Goal: Information Seeking & Learning: Learn about a topic

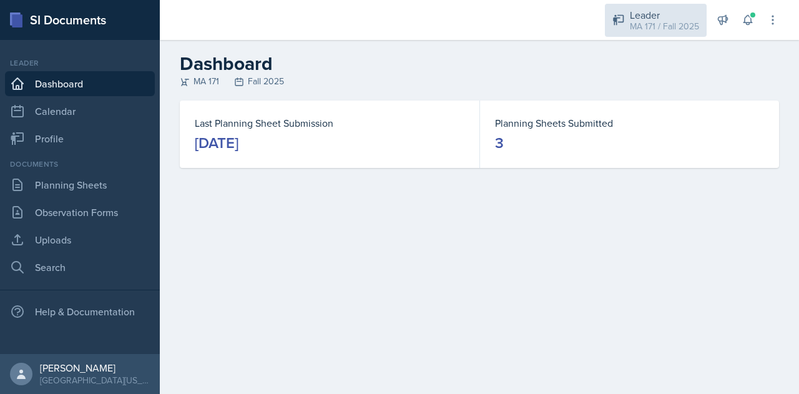
click at [654, 21] on div "MA 171 / Fall 2025" at bounding box center [664, 26] width 69 height 13
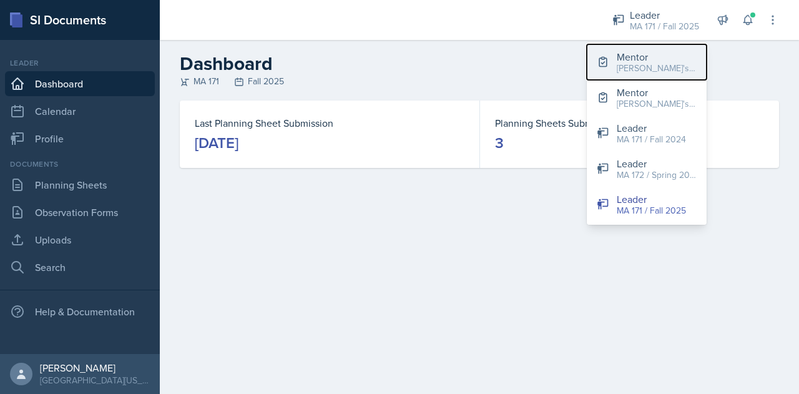
click at [630, 69] on div "[PERSON_NAME]'s Groups / Fall 2025" at bounding box center [657, 68] width 80 height 13
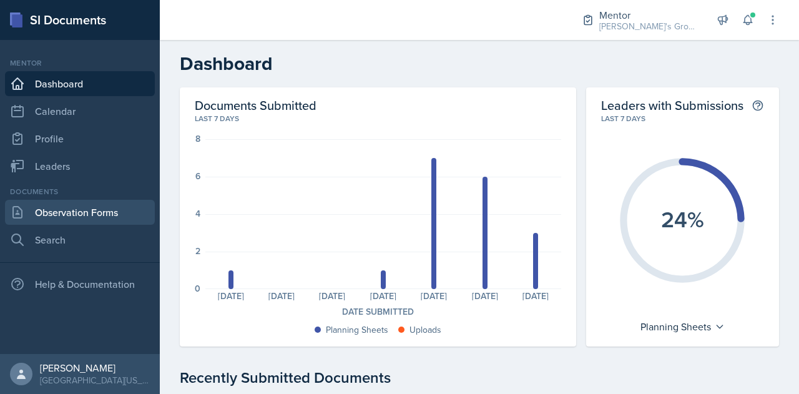
click at [76, 212] on link "Observation Forms" at bounding box center [80, 212] width 150 height 25
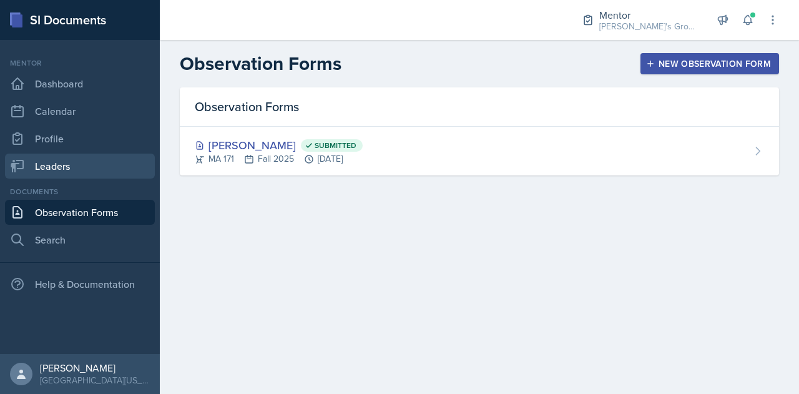
click at [94, 168] on link "Leaders" at bounding box center [80, 166] width 150 height 25
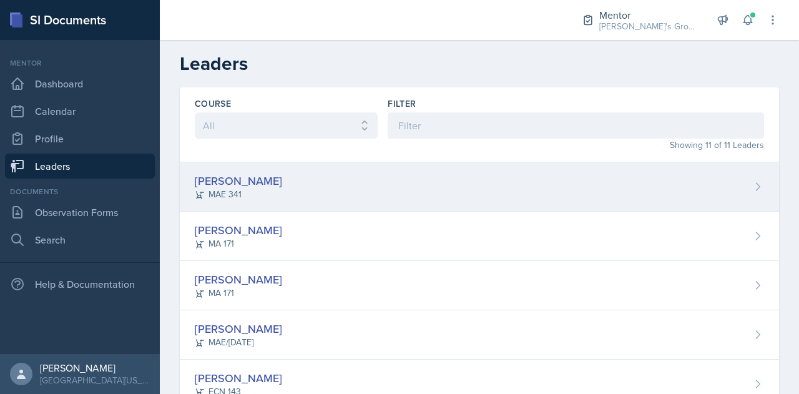
click at [274, 197] on div "Hayato [PERSON_NAME] 341" at bounding box center [479, 186] width 599 height 49
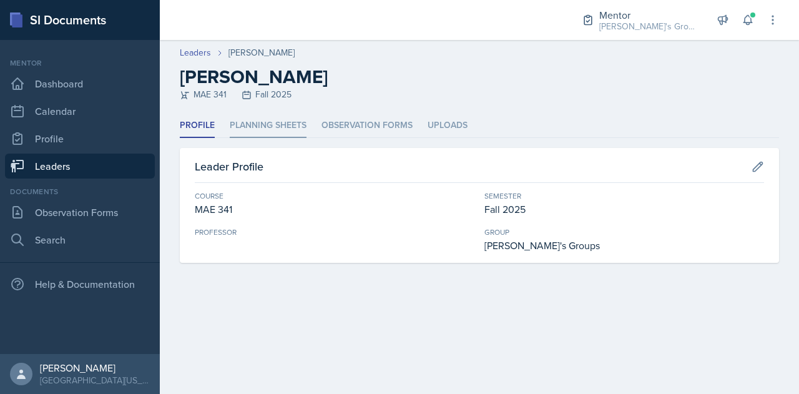
click at [270, 129] on li "Planning Sheets" at bounding box center [268, 126] width 77 height 24
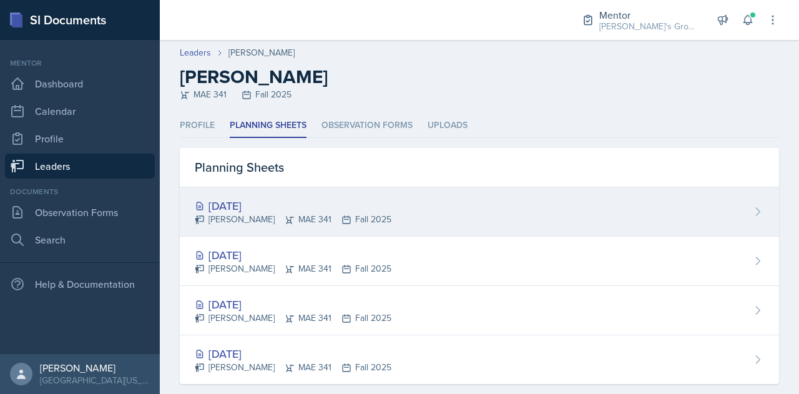
scroll to position [19, 0]
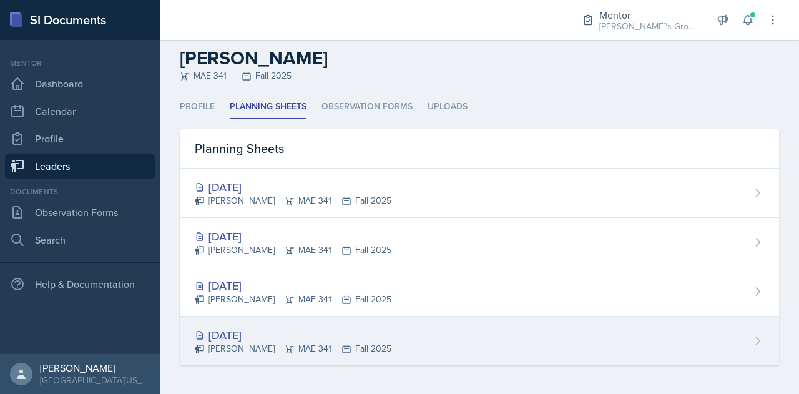
click at [385, 326] on div "[DATE] Hayato [PERSON_NAME] 341 Fall 2025" at bounding box center [479, 340] width 599 height 49
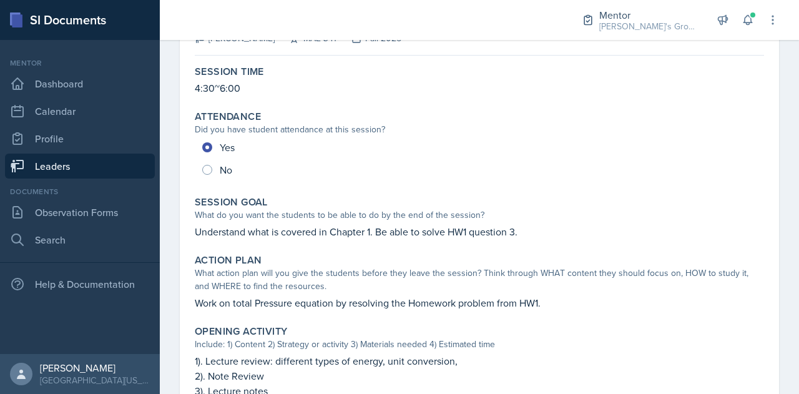
scroll to position [9, 0]
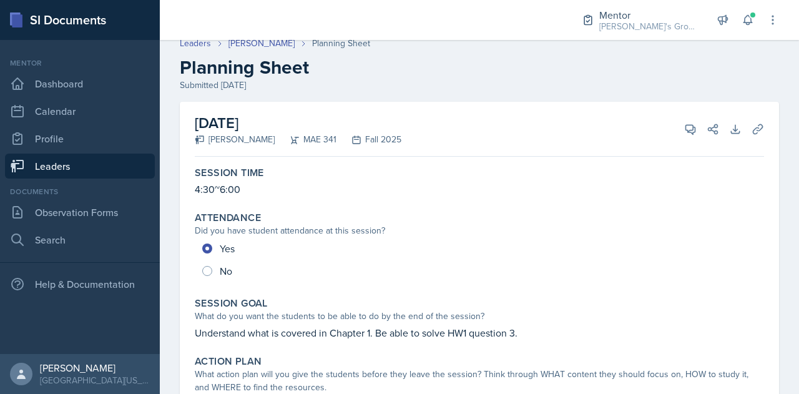
click at [64, 165] on link "Leaders" at bounding box center [80, 166] width 150 height 25
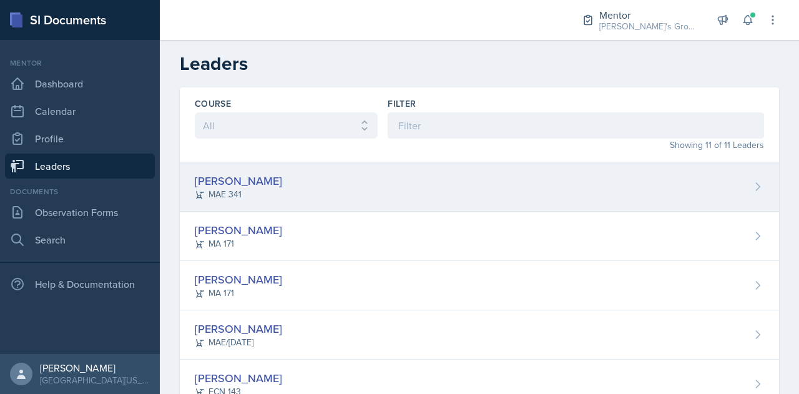
click at [288, 181] on div "Hayato [PERSON_NAME] 341" at bounding box center [479, 186] width 599 height 49
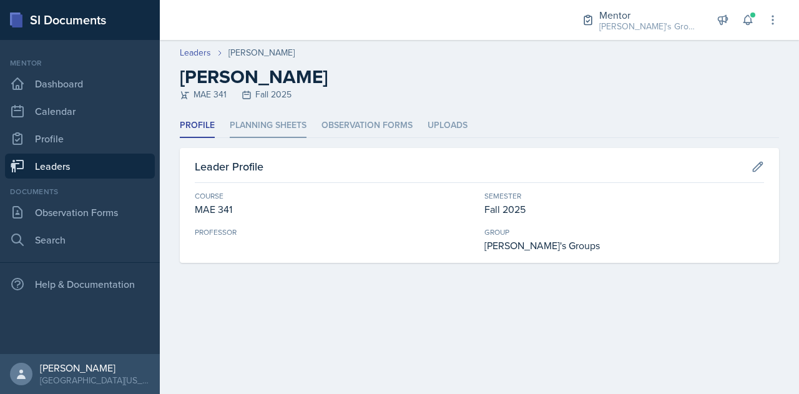
click at [281, 125] on li "Planning Sheets" at bounding box center [268, 126] width 77 height 24
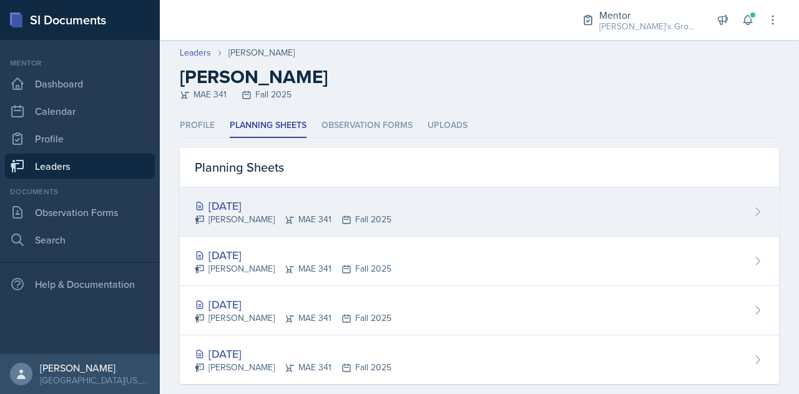
scroll to position [19, 0]
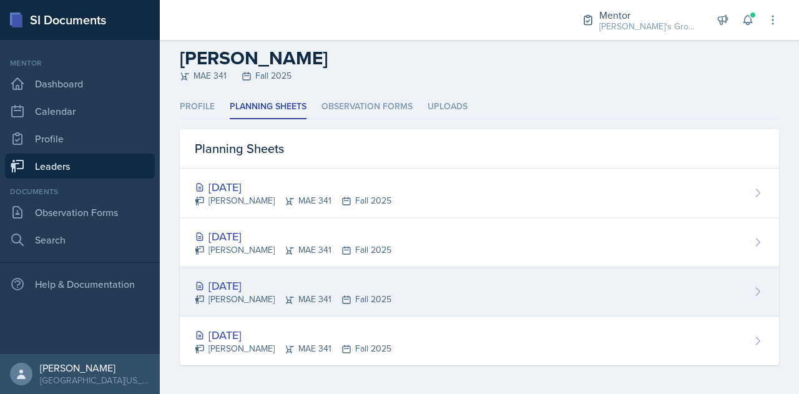
click at [283, 277] on div "[DATE]" at bounding box center [293, 285] width 197 height 17
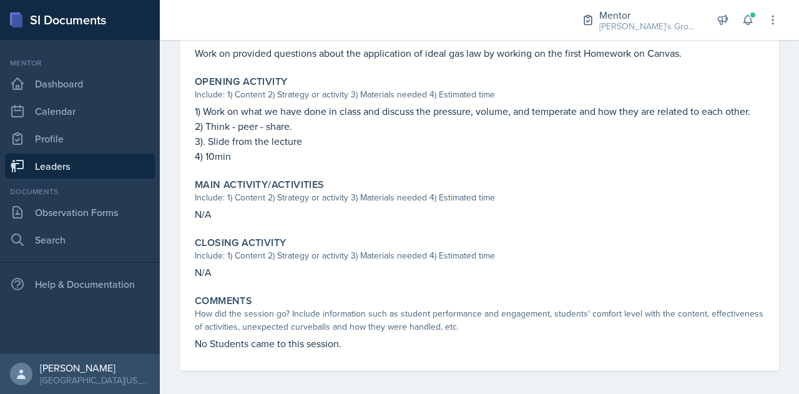
scroll to position [396, 0]
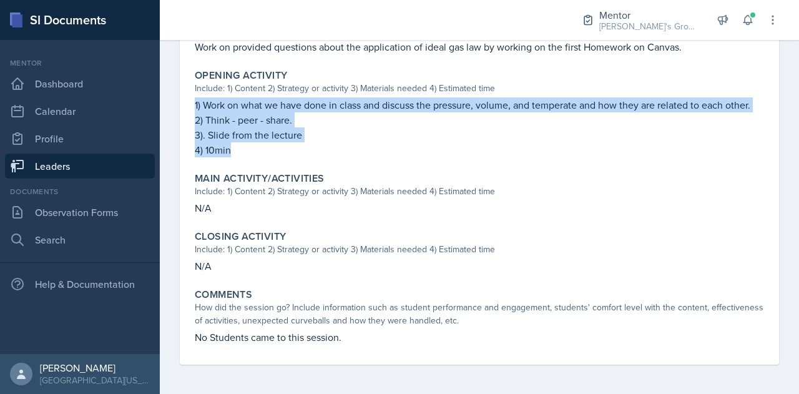
drag, startPoint x: 195, startPoint y: 97, endPoint x: 271, endPoint y: 148, distance: 91.7
click at [271, 148] on div "1) Work on what we have done in class and discuss the pressure, volume, and tem…" at bounding box center [479, 127] width 569 height 60
click at [324, 113] on p "2) Think - peer - share." at bounding box center [479, 119] width 569 height 15
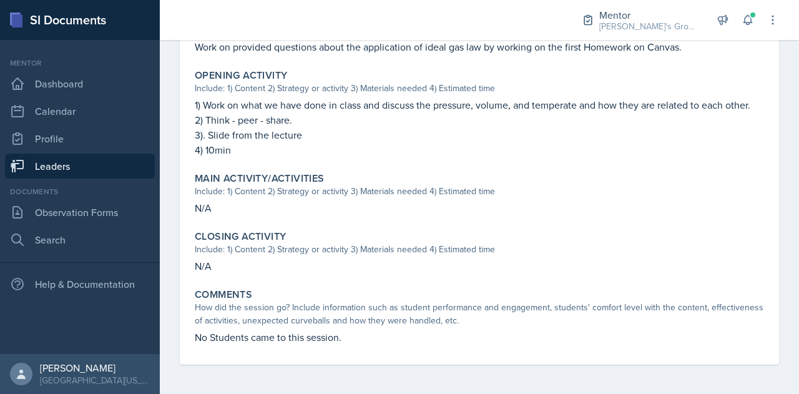
drag, startPoint x: 313, startPoint y: 120, endPoint x: 306, endPoint y: 123, distance: 8.1
click at [306, 123] on p "2) Think - peer - share." at bounding box center [479, 119] width 569 height 15
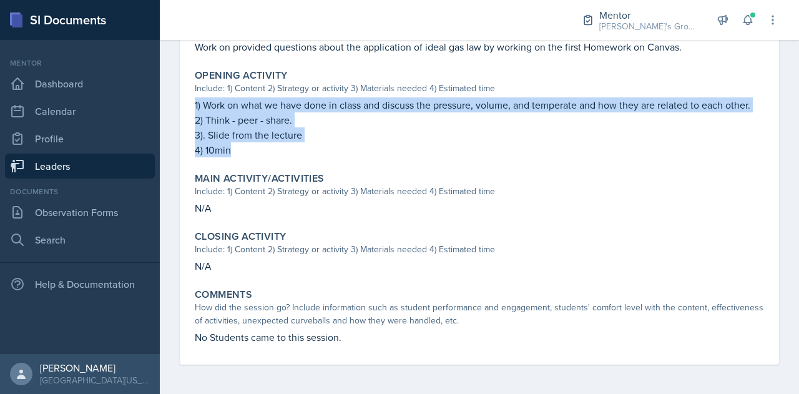
drag, startPoint x: 230, startPoint y: 155, endPoint x: 183, endPoint y: 102, distance: 71.2
click at [183, 102] on div "[DATE] Hayato [PERSON_NAME] 341 Fall 2025 View Comments Comments Send Share Dow…" at bounding box center [479, 40] width 599 height 650
click at [257, 114] on p "2) Think - peer - share." at bounding box center [479, 119] width 569 height 15
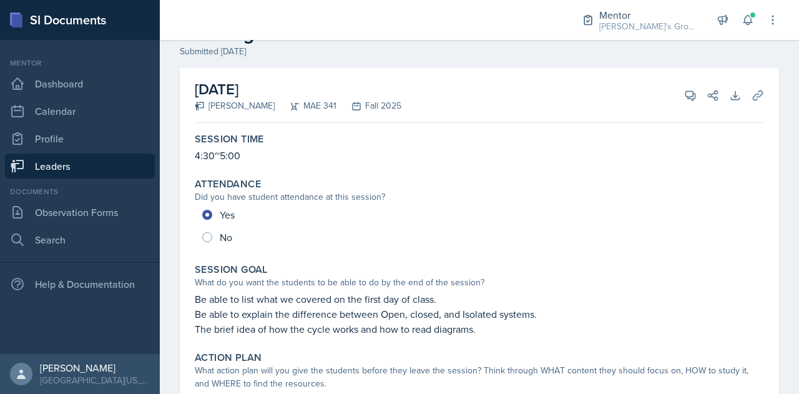
scroll to position [0, 0]
